Goal: Find specific page/section: Find specific page/section

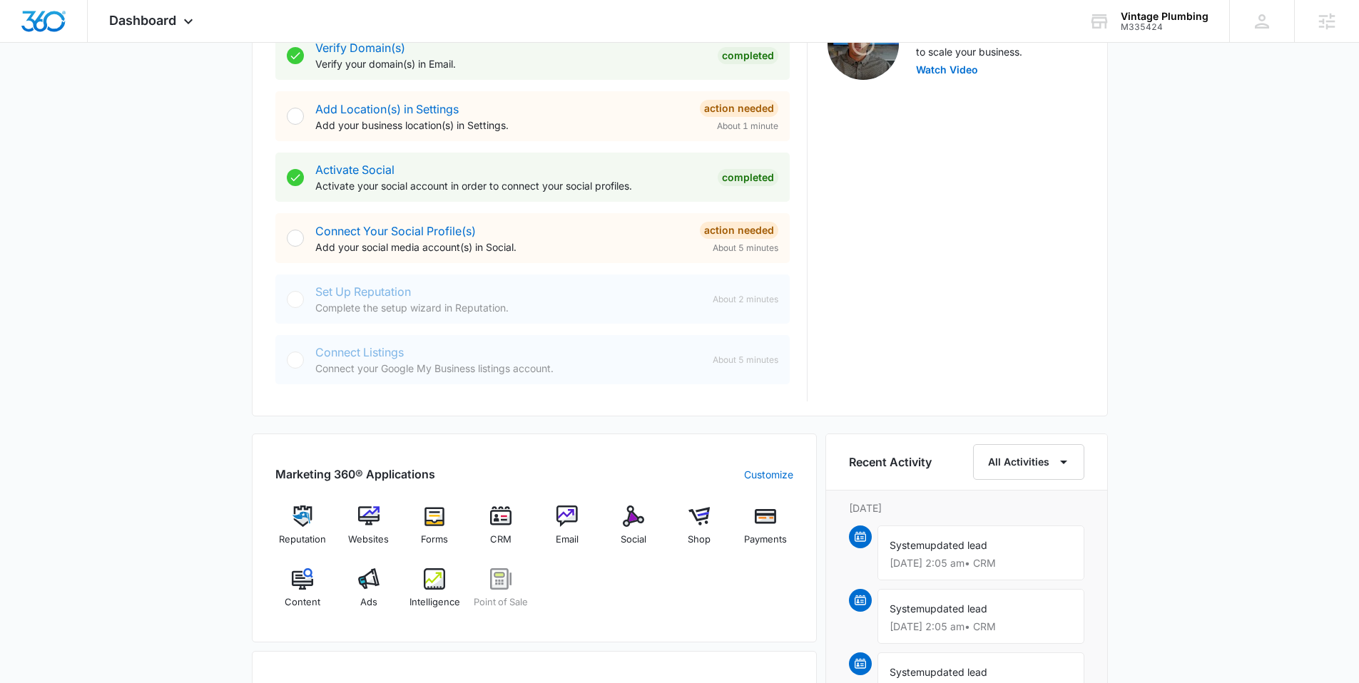
scroll to position [725, 0]
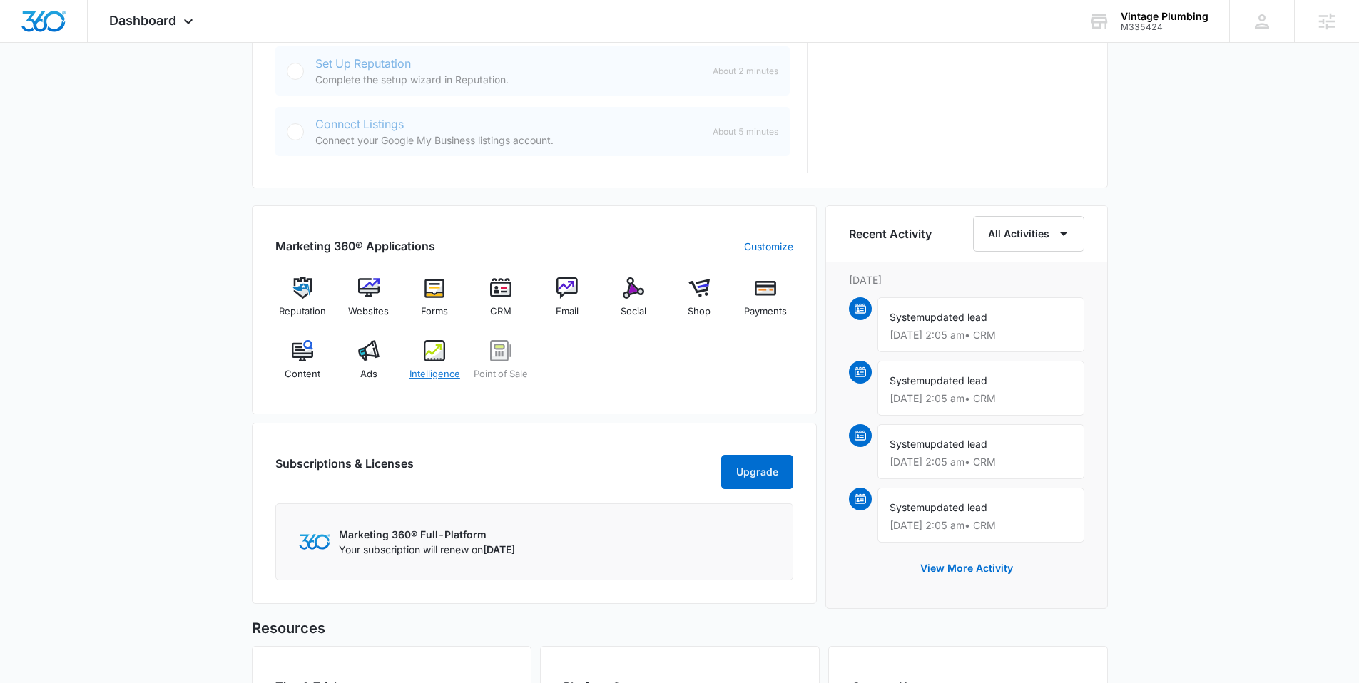
click at [443, 384] on div "Intelligence" at bounding box center [434, 365] width 55 height 51
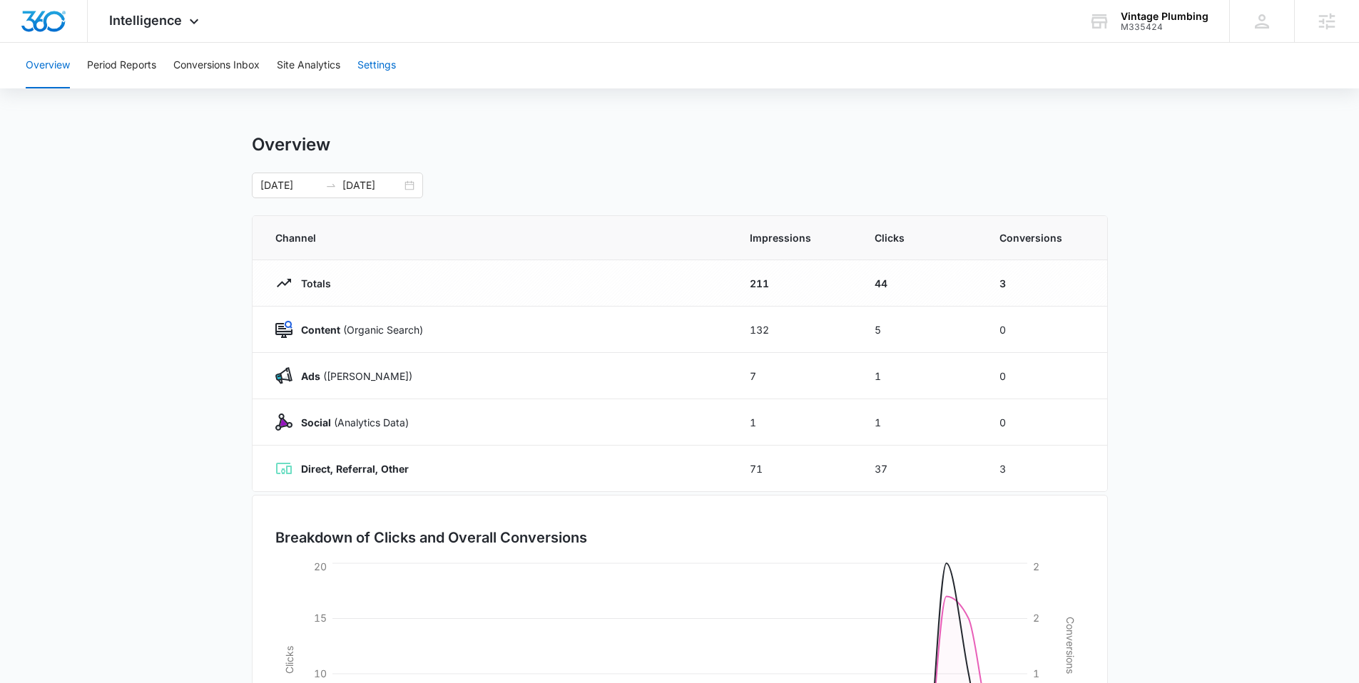
click at [374, 55] on button "Settings" at bounding box center [376, 66] width 39 height 46
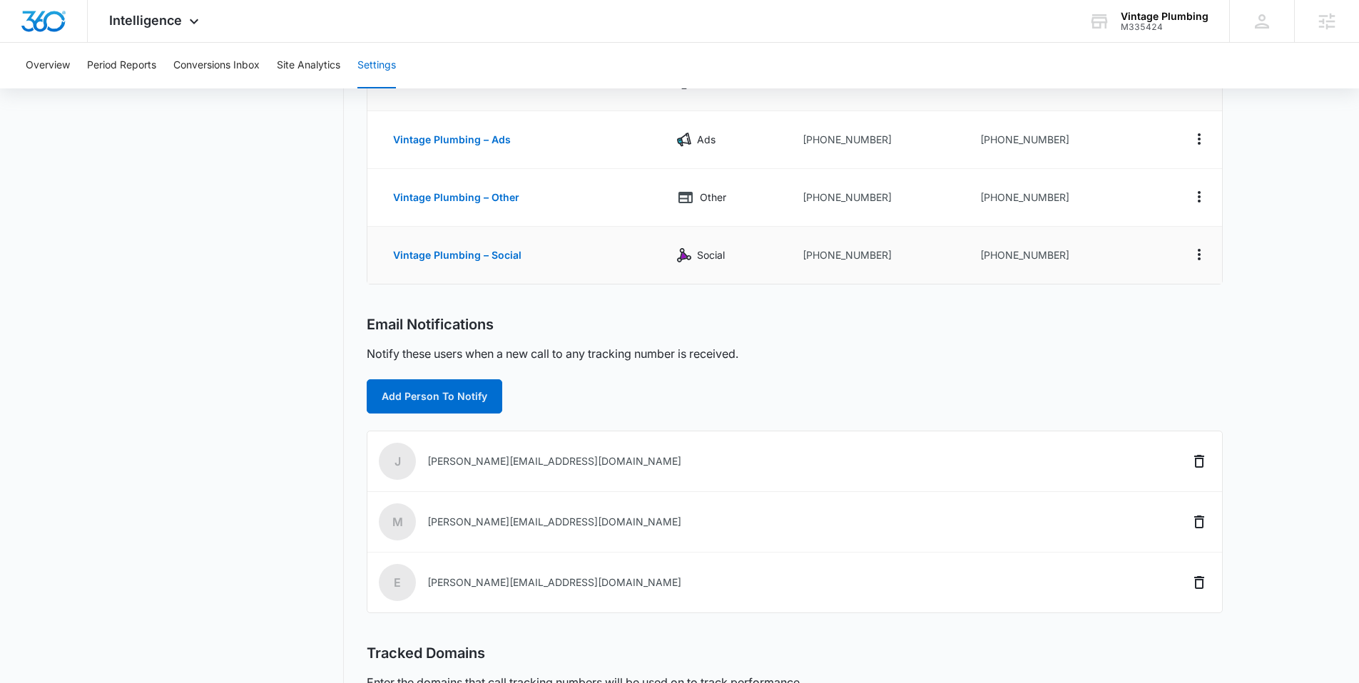
scroll to position [270, 0]
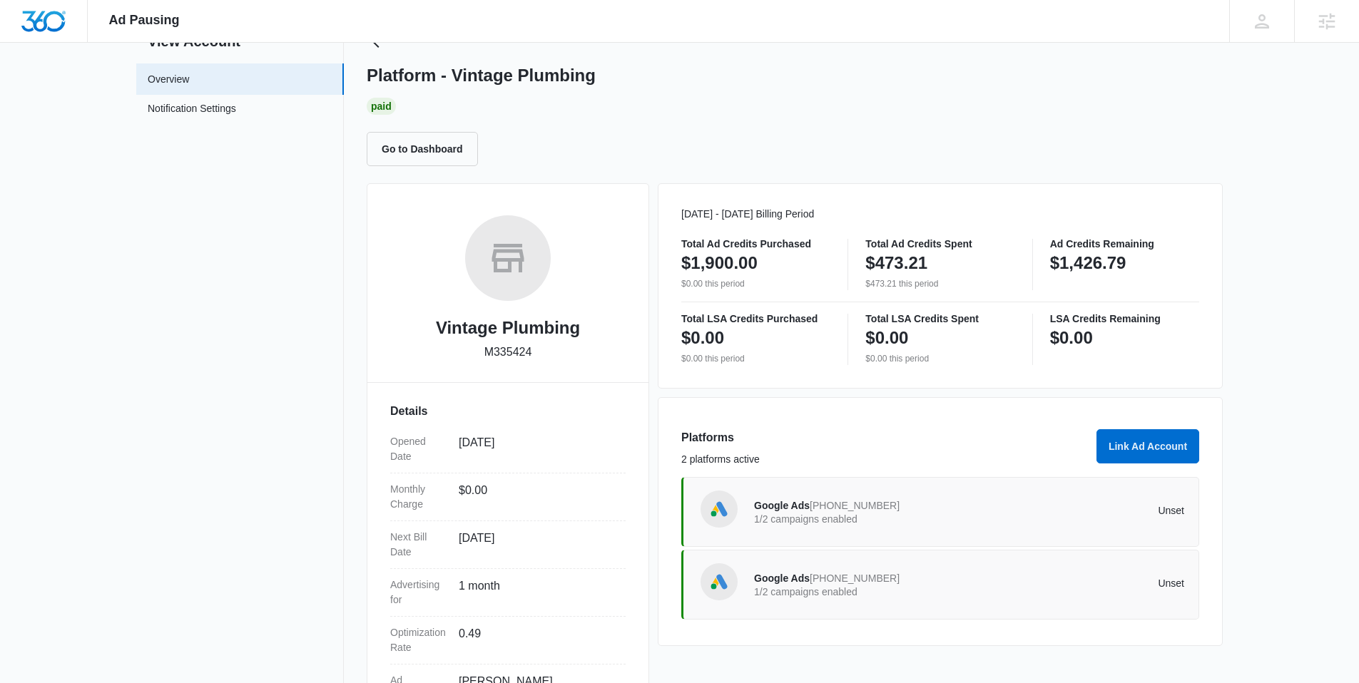
scroll to position [58, 0]
